Goal: Task Accomplishment & Management: Complete application form

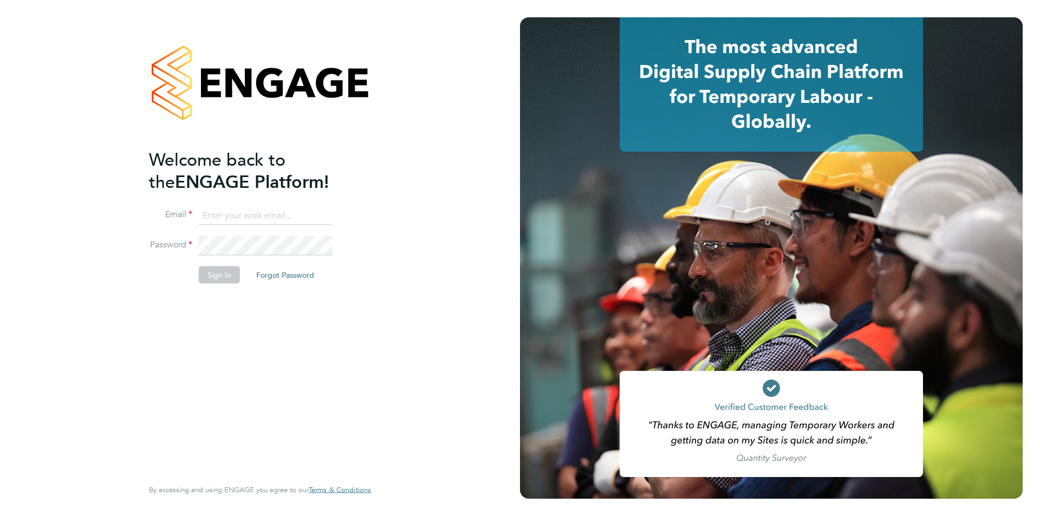
type input "danielle.page@novaeducation.net"
click at [213, 272] on button "Sign In" at bounding box center [219, 275] width 41 height 17
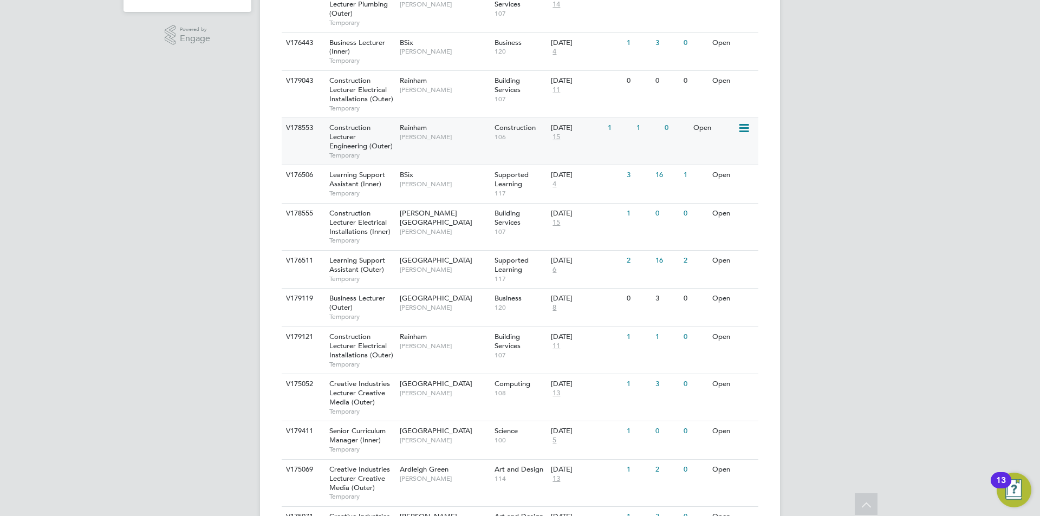
scroll to position [358, 0]
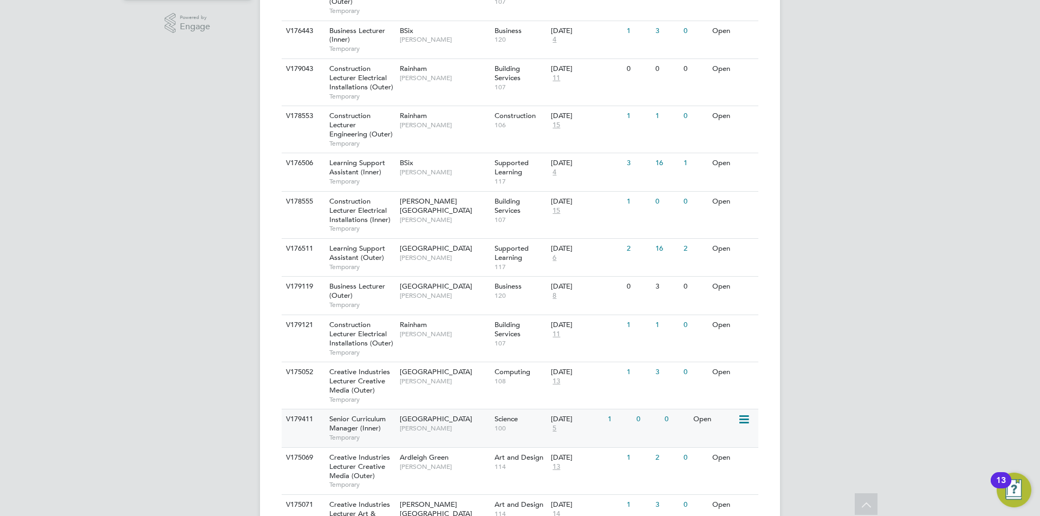
click at [532, 429] on span "100" at bounding box center [520, 428] width 51 height 9
